Goal: Use online tool/utility

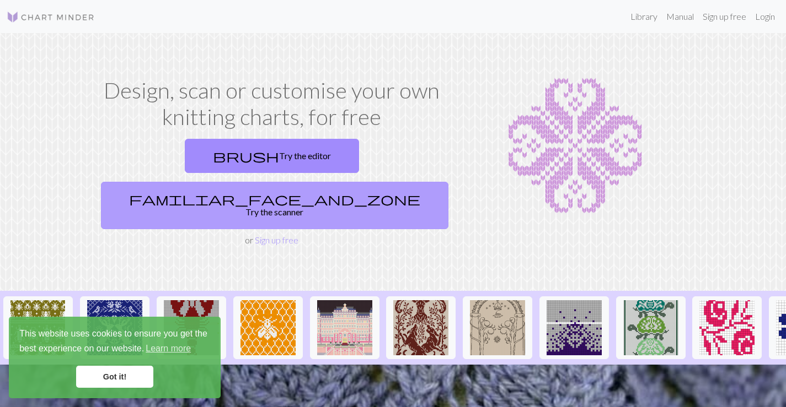
click at [300, 182] on link "familiar_face_and_zone Try the scanner" at bounding box center [274, 205] width 347 height 47
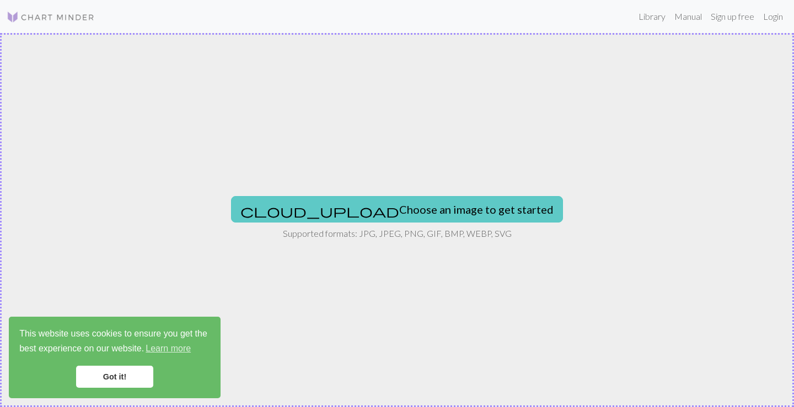
click at [335, 210] on button "cloud_upload Choose an image to get started" at bounding box center [397, 209] width 332 height 26
click at [398, 213] on button "cloud_upload Choose an image to get started" at bounding box center [397, 209] width 332 height 26
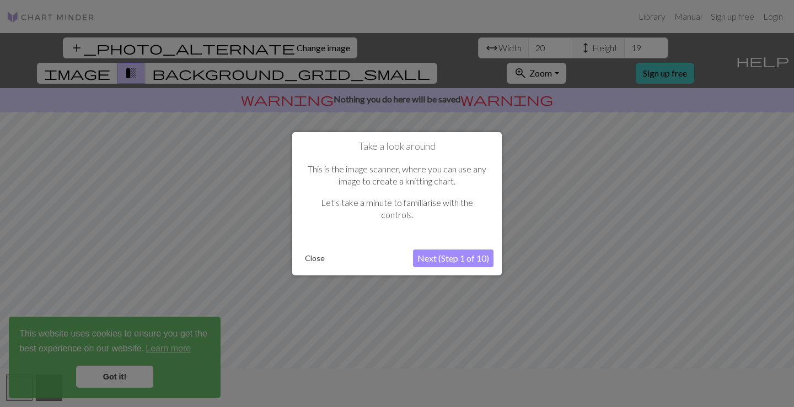
click at [439, 262] on button "Next (Step 1 of 10)" at bounding box center [453, 259] width 80 height 18
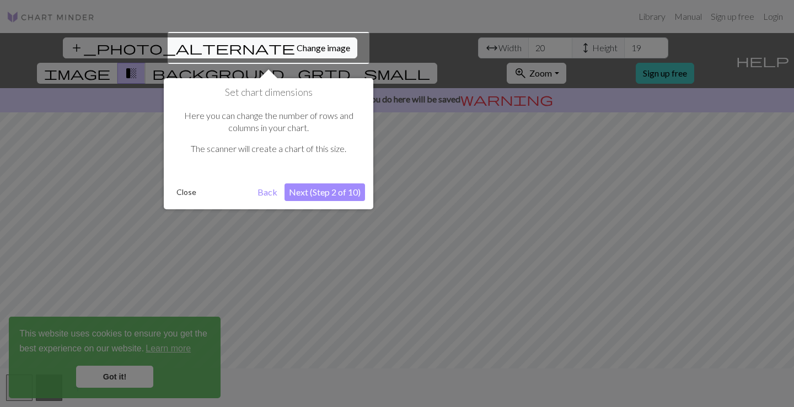
click at [246, 47] on div at bounding box center [269, 48] width 202 height 32
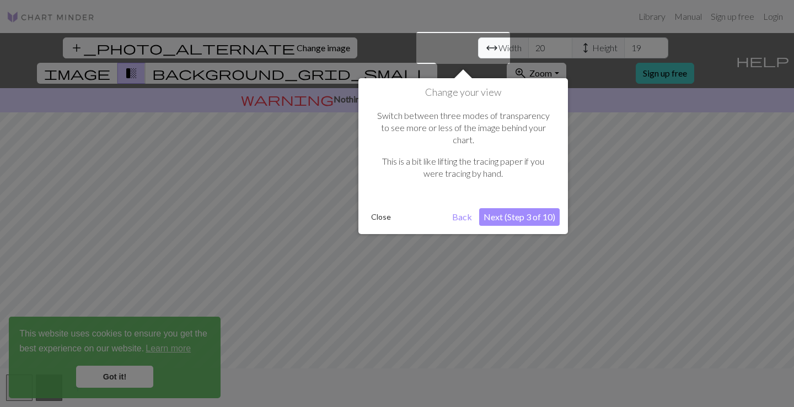
click at [379, 209] on button "Close" at bounding box center [381, 217] width 29 height 17
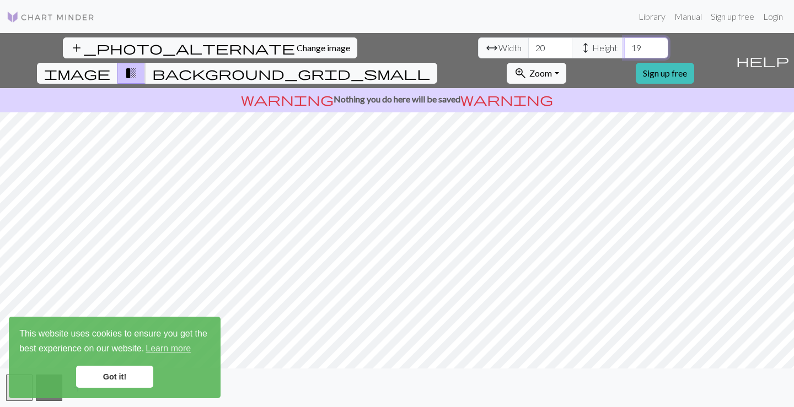
drag, startPoint x: 346, startPoint y: 49, endPoint x: 303, endPoint y: 47, distance: 42.5
click at [478, 47] on div "arrow_range Width 20 height Height 19" at bounding box center [573, 47] width 190 height 21
type input "91"
drag, startPoint x: 262, startPoint y: 48, endPoint x: 235, endPoint y: 43, distance: 27.5
click at [528, 44] on input "20" at bounding box center [550, 47] width 44 height 21
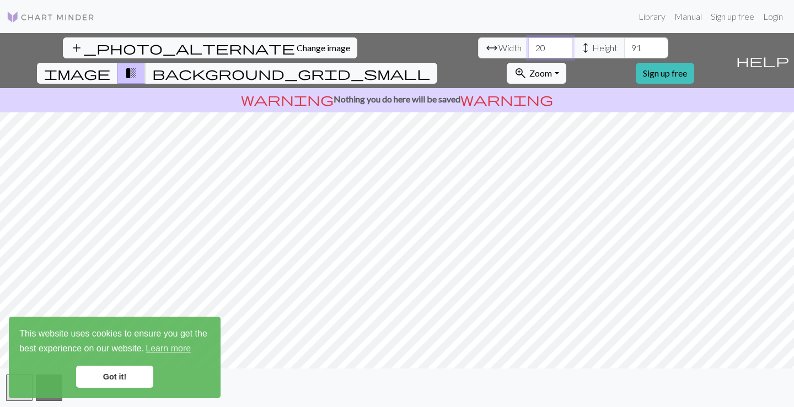
drag, startPoint x: 243, startPoint y: 47, endPoint x: 188, endPoint y: 42, distance: 54.8
click at [478, 42] on div "arrow_range Width 20 height Height 91" at bounding box center [573, 47] width 190 height 21
type input "92"
click at [552, 68] on span "Zoom" at bounding box center [540, 73] width 23 height 10
click at [250, 85] on div "add_photo_alternate Change image arrow_range Width 92 height Height 91 image tr…" at bounding box center [397, 220] width 794 height 374
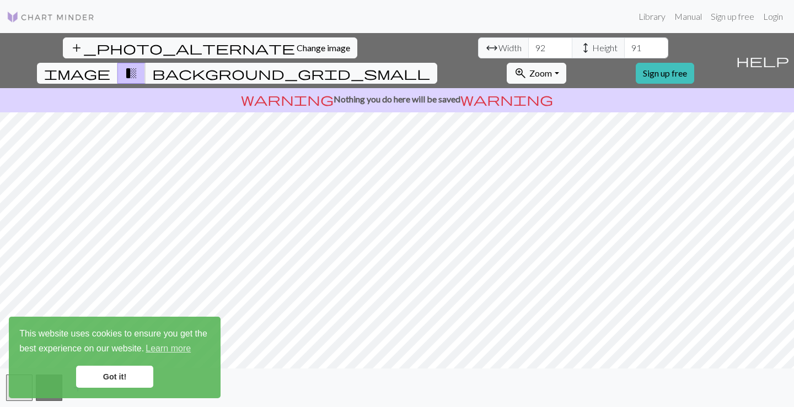
click at [110, 66] on span "image" at bounding box center [77, 73] width 66 height 15
click at [138, 66] on span "transition_fade" at bounding box center [131, 73] width 13 height 15
click at [430, 66] on span "background_grid_small" at bounding box center [291, 73] width 278 height 15
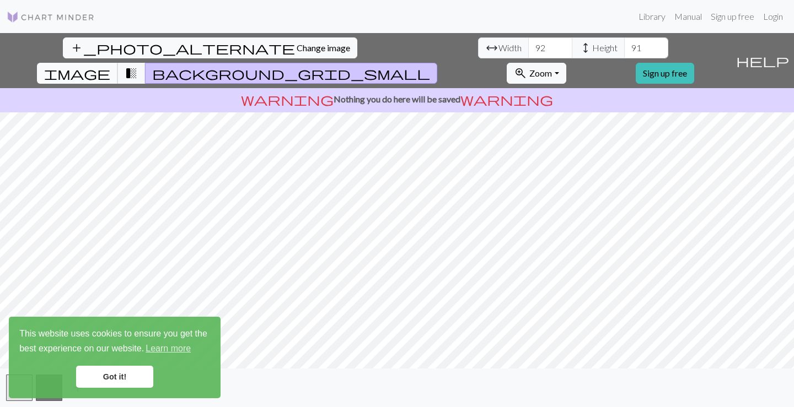
click at [110, 66] on span "image" at bounding box center [77, 73] width 66 height 15
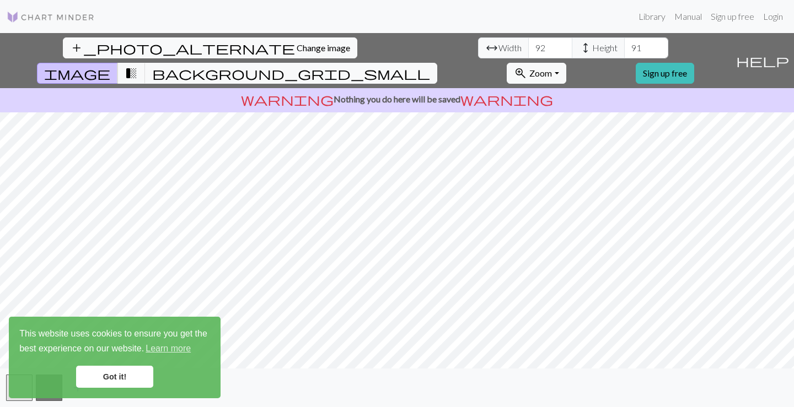
click at [545, 370] on div "add_photo_alternate Change image arrow_range Width 92 height Height 91 image tr…" at bounding box center [397, 220] width 794 height 374
click at [138, 66] on span "transition_fade" at bounding box center [131, 73] width 13 height 15
click at [118, 63] on button "image" at bounding box center [77, 73] width 81 height 21
click at [138, 66] on span "transition_fade" at bounding box center [131, 73] width 13 height 15
click at [110, 66] on span "image" at bounding box center [77, 73] width 66 height 15
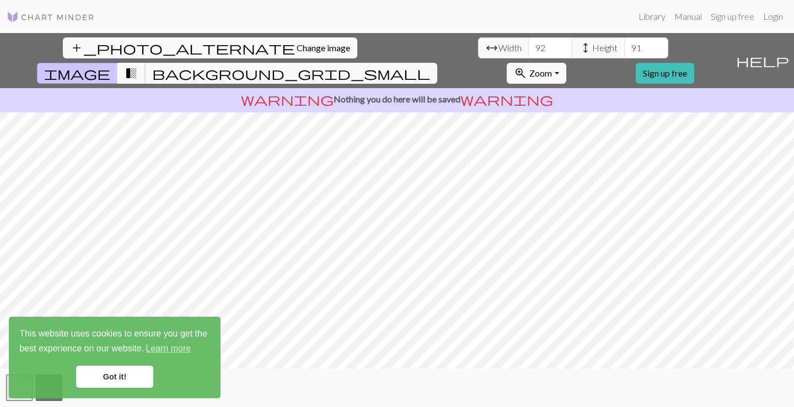
click at [138, 66] on span "transition_fade" at bounding box center [131, 73] width 13 height 15
click at [118, 63] on button "image" at bounding box center [77, 73] width 81 height 21
click at [138, 66] on span "transition_fade" at bounding box center [131, 73] width 13 height 15
click at [118, 63] on button "image" at bounding box center [77, 73] width 81 height 21
click at [138, 66] on span "transition_fade" at bounding box center [131, 73] width 13 height 15
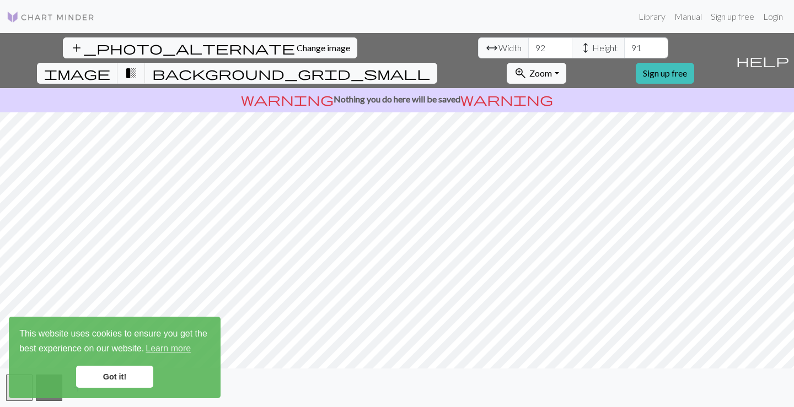
click at [405, 382] on div "add" at bounding box center [397, 388] width 794 height 39
click at [110, 66] on span "image" at bounding box center [77, 73] width 66 height 15
click at [121, 367] on link "Got it!" at bounding box center [114, 377] width 77 height 22
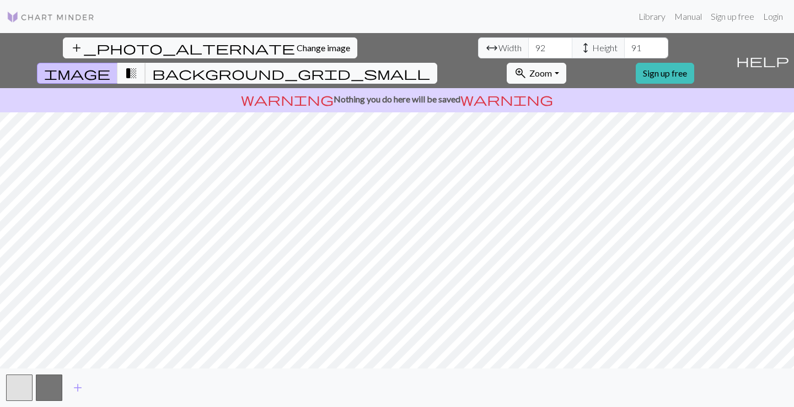
click at [138, 66] on span "transition_fade" at bounding box center [131, 73] width 13 height 15
click at [437, 63] on button "background_grid_small" at bounding box center [291, 73] width 292 height 21
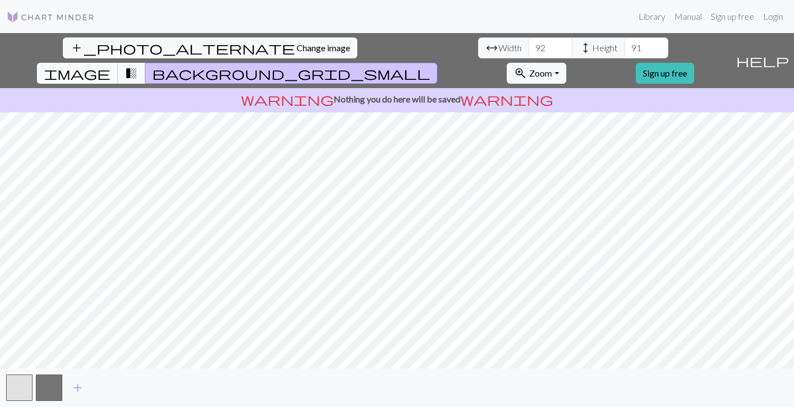
click at [110, 66] on span "image" at bounding box center [77, 73] width 66 height 15
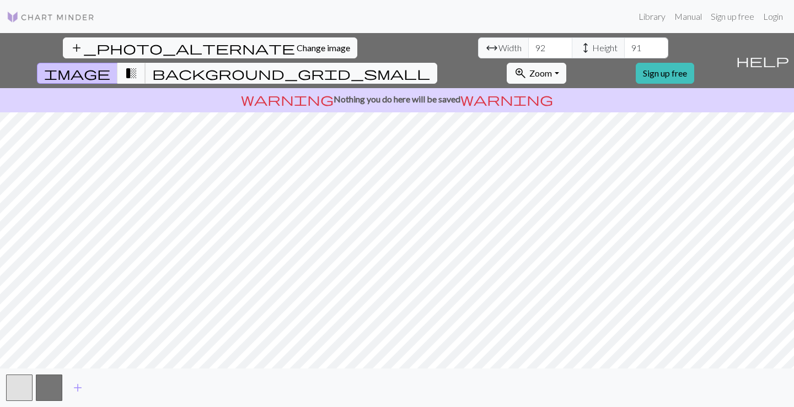
click at [138, 66] on span "transition_fade" at bounding box center [131, 73] width 13 height 15
click at [110, 66] on span "image" at bounding box center [77, 73] width 66 height 15
click at [25, 390] on button "button" at bounding box center [19, 388] width 26 height 26
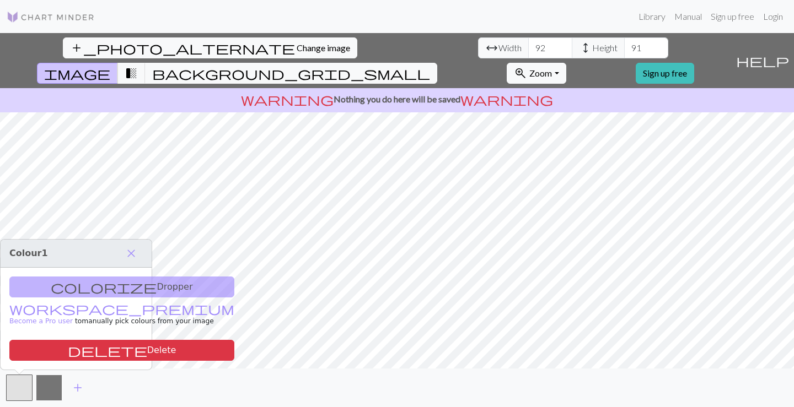
click at [46, 386] on button "button" at bounding box center [49, 388] width 26 height 26
click at [67, 287] on div "colorize Dropper workspace_premium Become a Pro user to manually pick colours f…" at bounding box center [76, 319] width 151 height 102
